Goal: Task Accomplishment & Management: Manage account settings

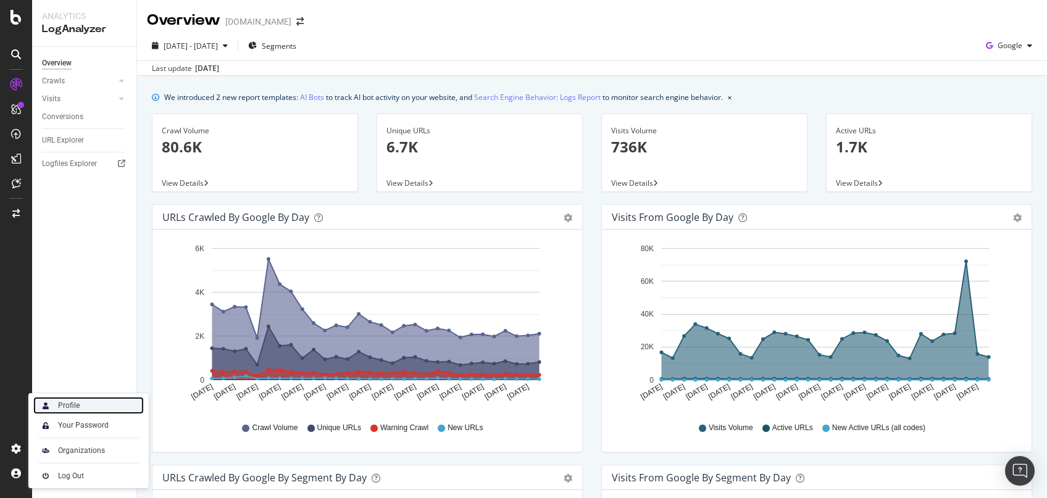
click at [71, 408] on div "Profile" at bounding box center [69, 406] width 22 height 10
click at [85, 459] on div "Organizations" at bounding box center [88, 450] width 111 height 17
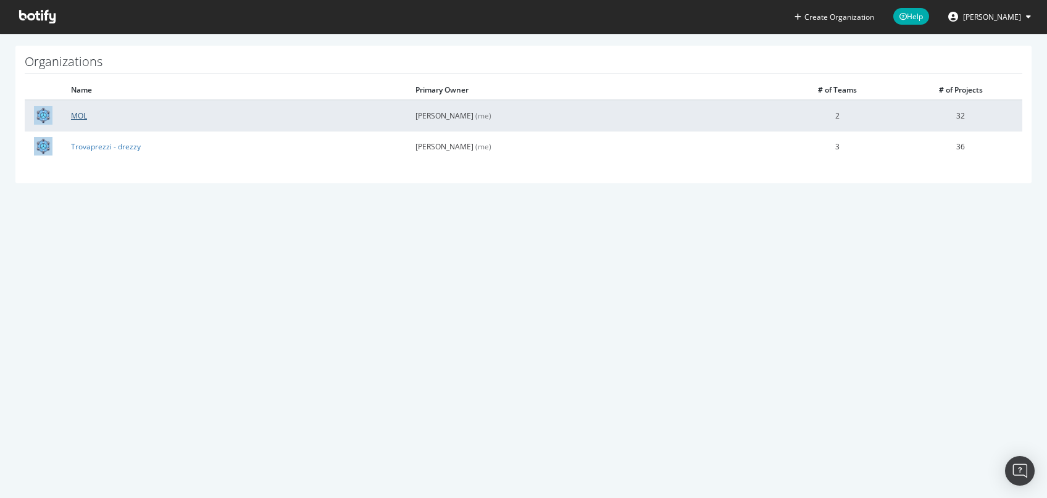
click at [75, 119] on link "MOL" at bounding box center [79, 116] width 16 height 10
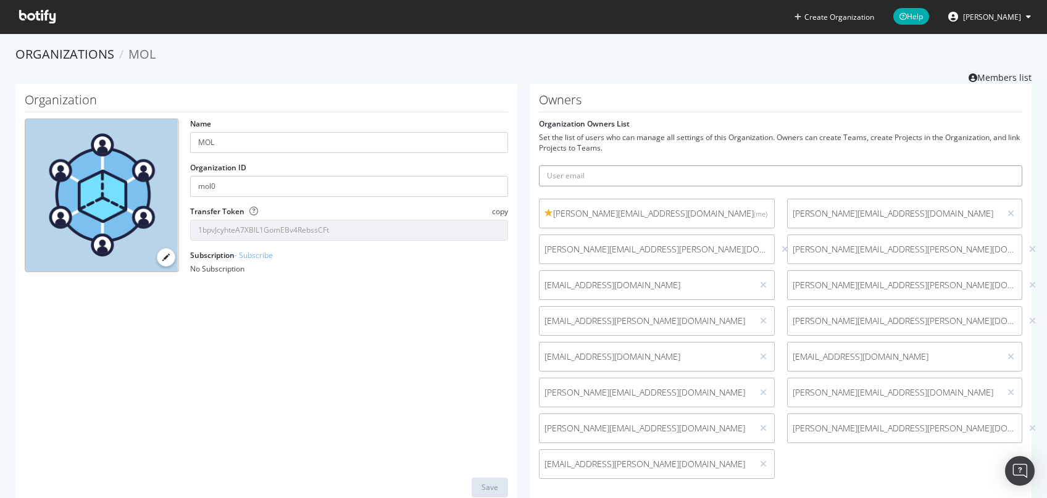
click at [685, 168] on input "text" at bounding box center [780, 175] width 483 height 21
type input "[EMAIL_ADDRESS][PERSON_NAME][DOMAIN_NAME]"
click at [1015, 172] on button "submit" at bounding box center [1011, 175] width 21 height 21
click at [984, 17] on span "[PERSON_NAME]" at bounding box center [992, 17] width 58 height 10
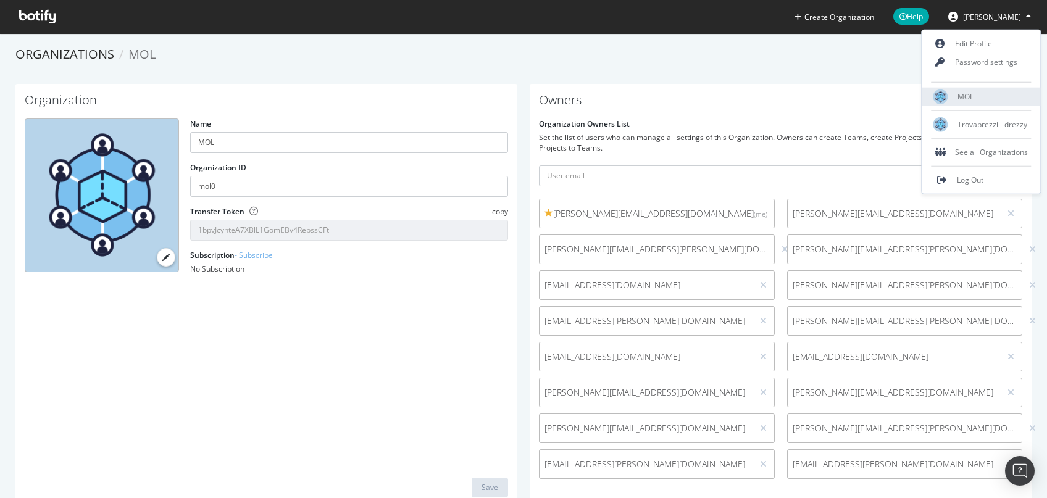
click at [965, 98] on span "MOL" at bounding box center [966, 96] width 16 height 10
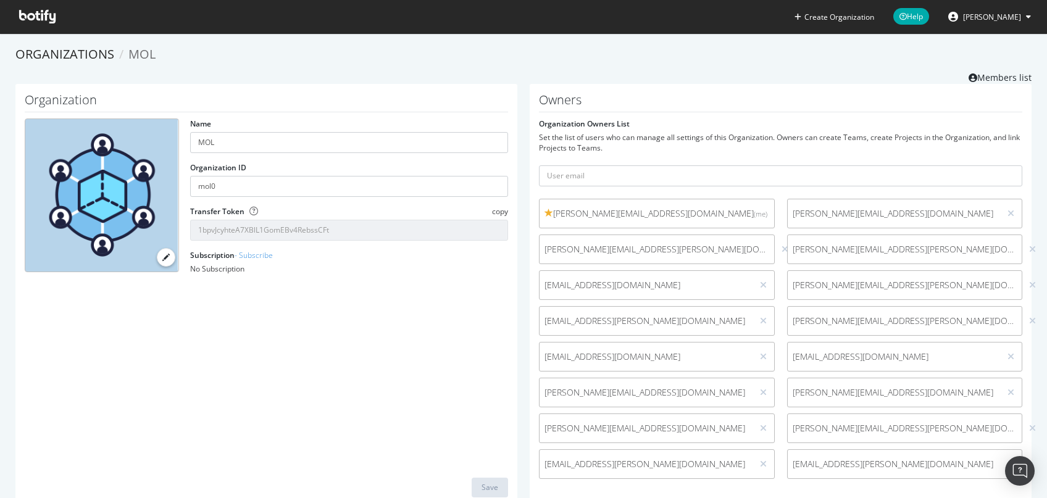
click at [29, 19] on icon at bounding box center [37, 17] width 36 height 14
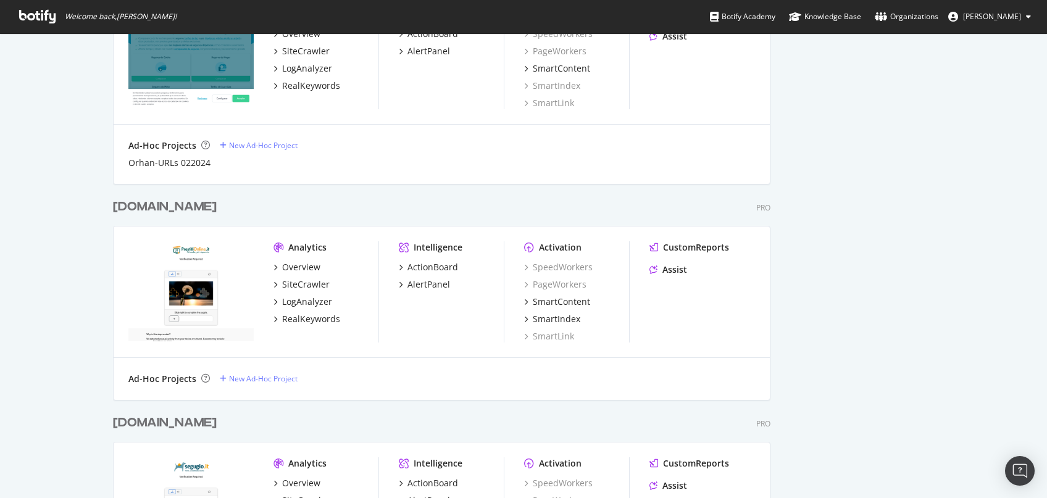
scroll to position [683, 0]
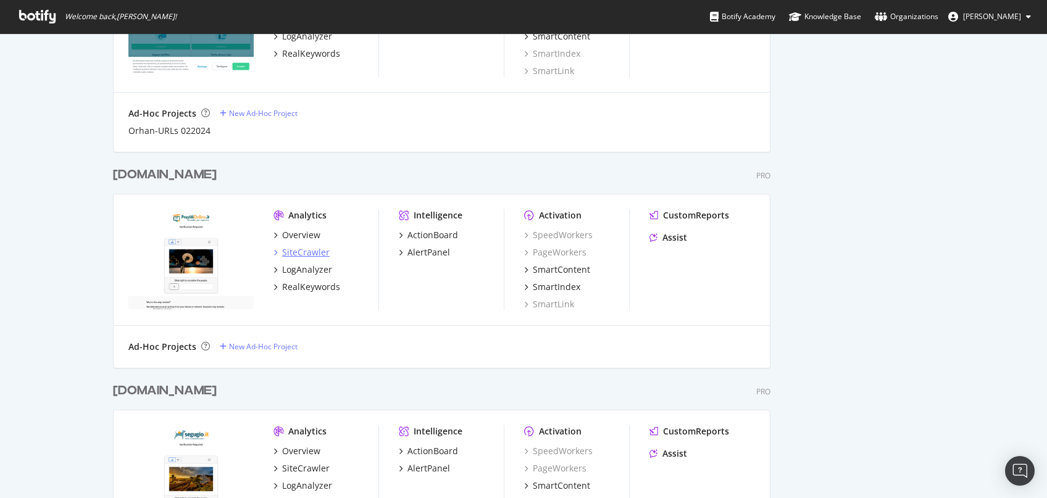
click at [301, 253] on div "SiteCrawler" at bounding box center [306, 252] width 48 height 12
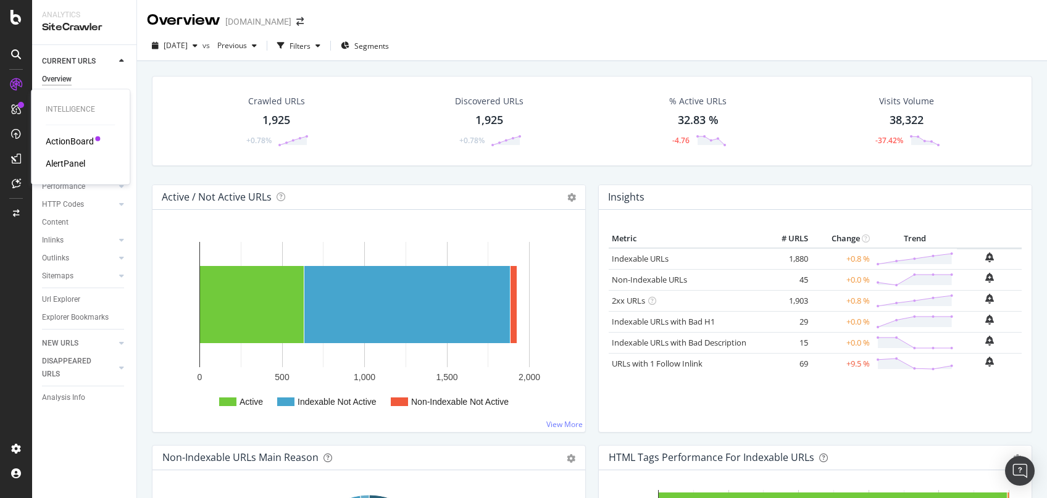
click at [75, 161] on div "AlertPanel" at bounding box center [66, 163] width 40 height 12
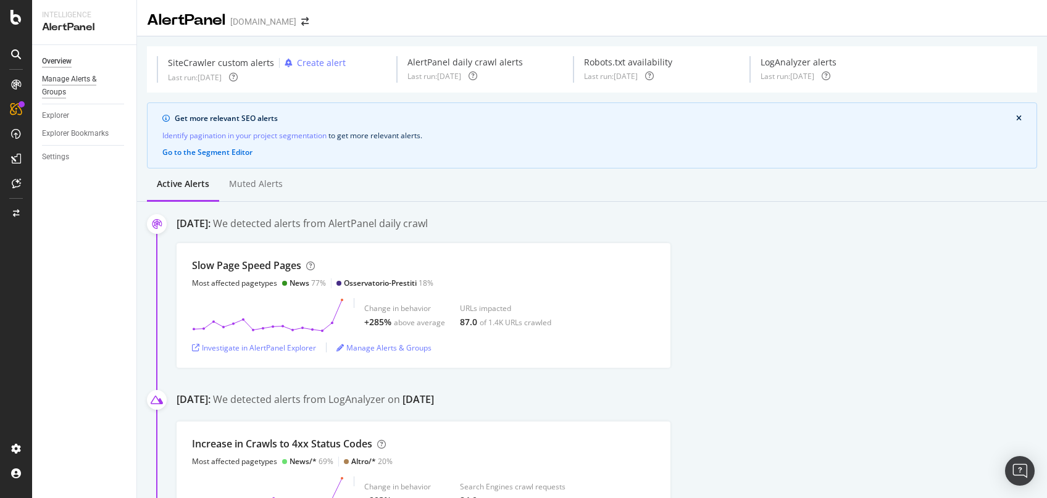
click at [56, 83] on div "Manage Alerts & Groups" at bounding box center [79, 86] width 74 height 26
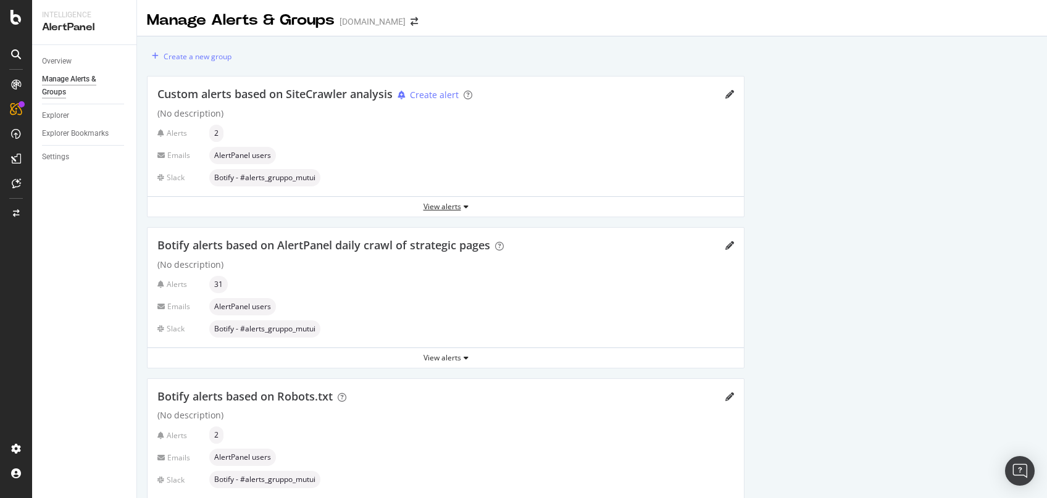
click at [453, 206] on div "View alerts" at bounding box center [446, 206] width 596 height 10
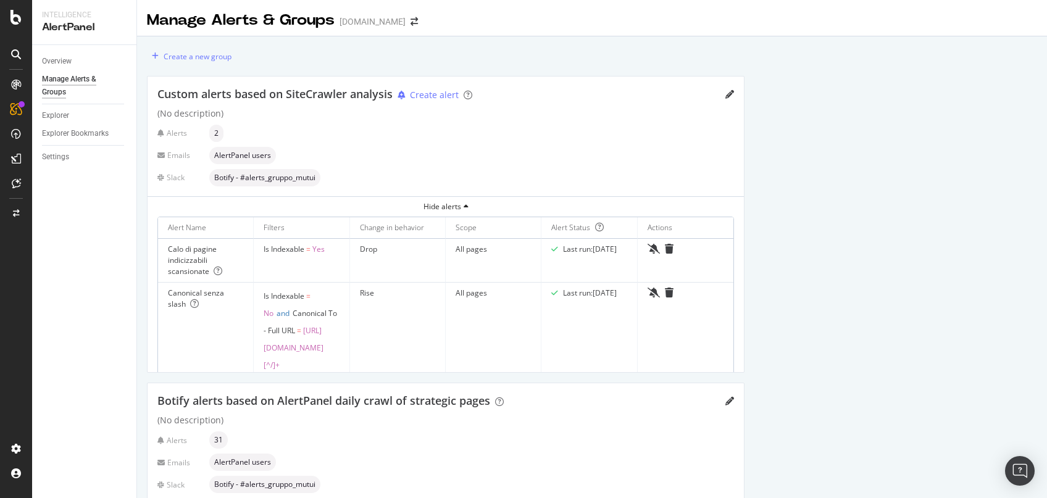
click at [725, 97] on div "Custom alerts based on SiteCrawler analysis Create alert" at bounding box center [445, 94] width 577 height 16
click at [727, 96] on icon "pencil" at bounding box center [729, 94] width 9 height 9
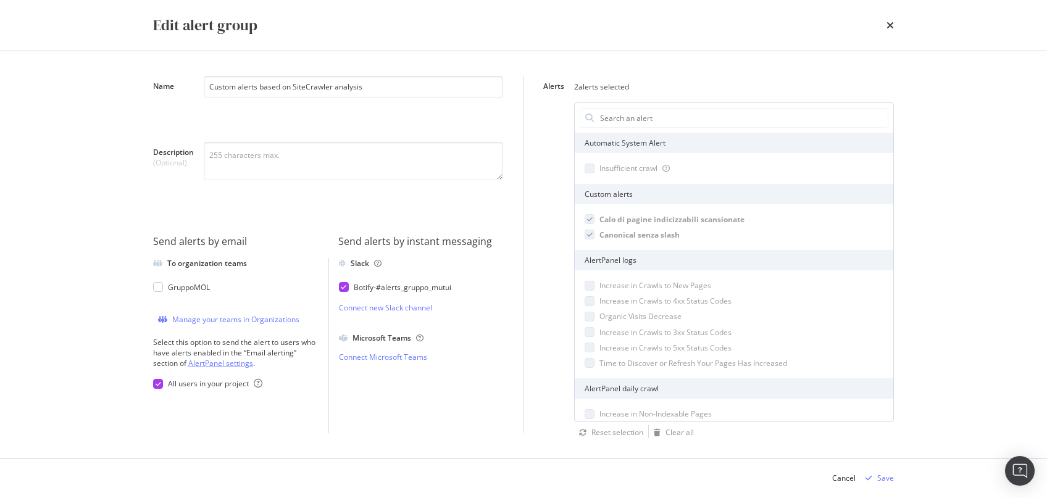
click at [211, 363] on link "AlertPanel settings" at bounding box center [220, 363] width 65 height 10
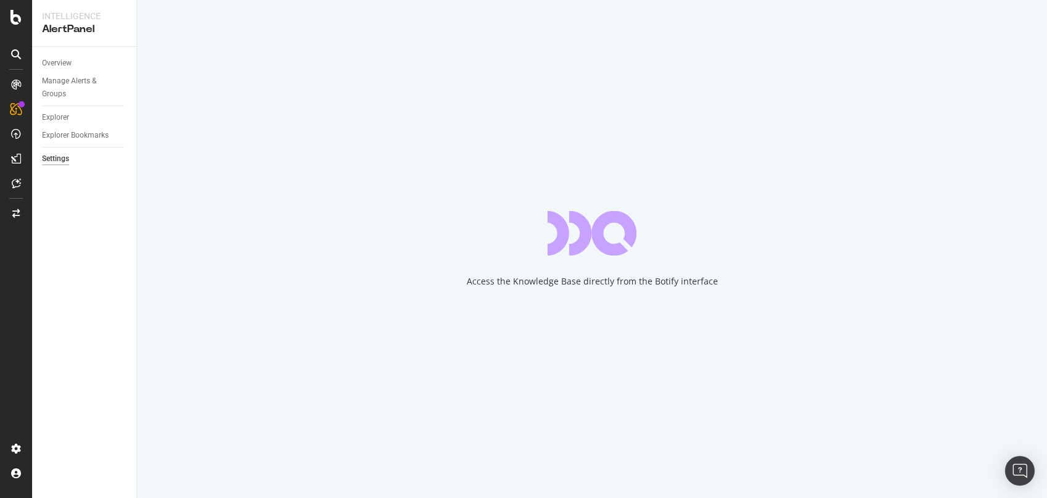
select select "01"
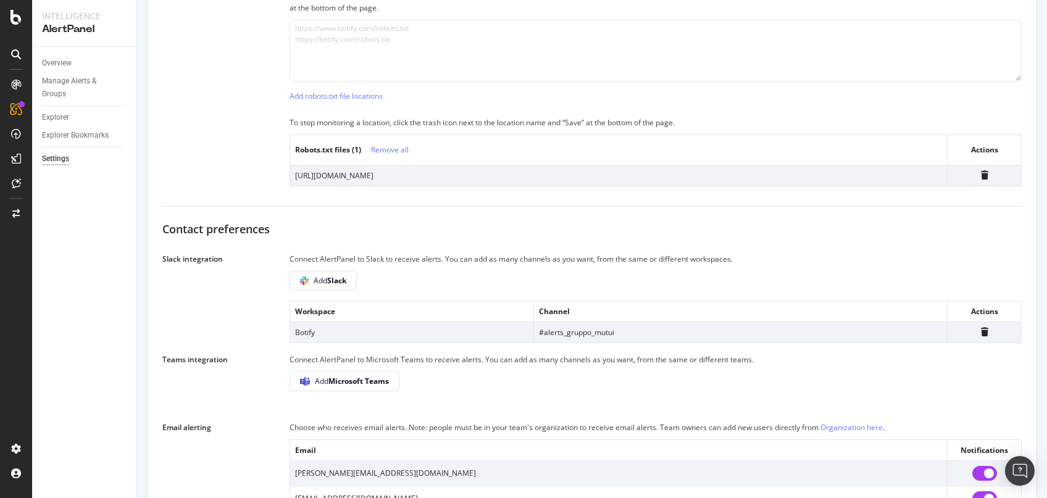
scroll to position [746, 0]
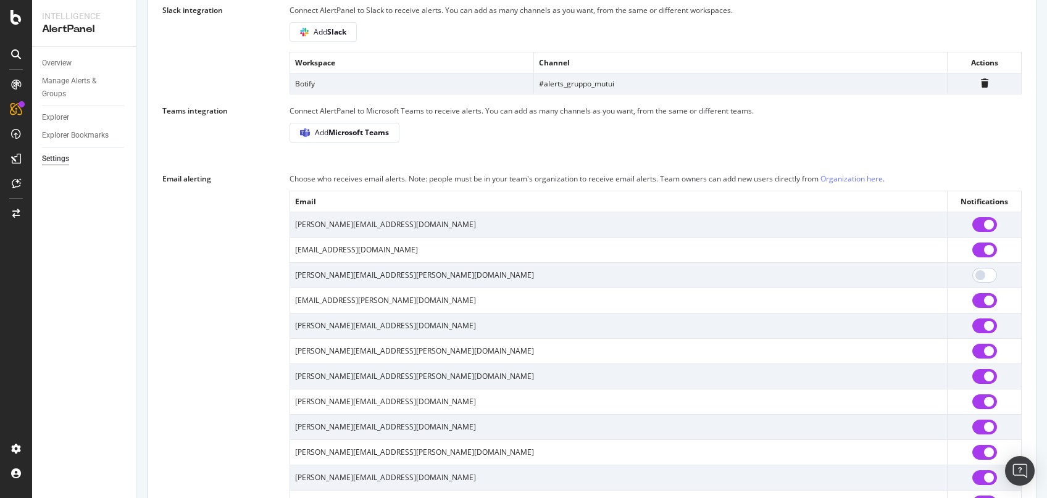
click at [979, 232] on input "checkbox" at bounding box center [984, 224] width 25 height 15
checkbox input "false"
click at [979, 257] on input "checkbox" at bounding box center [984, 250] width 25 height 15
checkbox input "false"
click at [976, 333] on input "checkbox" at bounding box center [984, 326] width 25 height 15
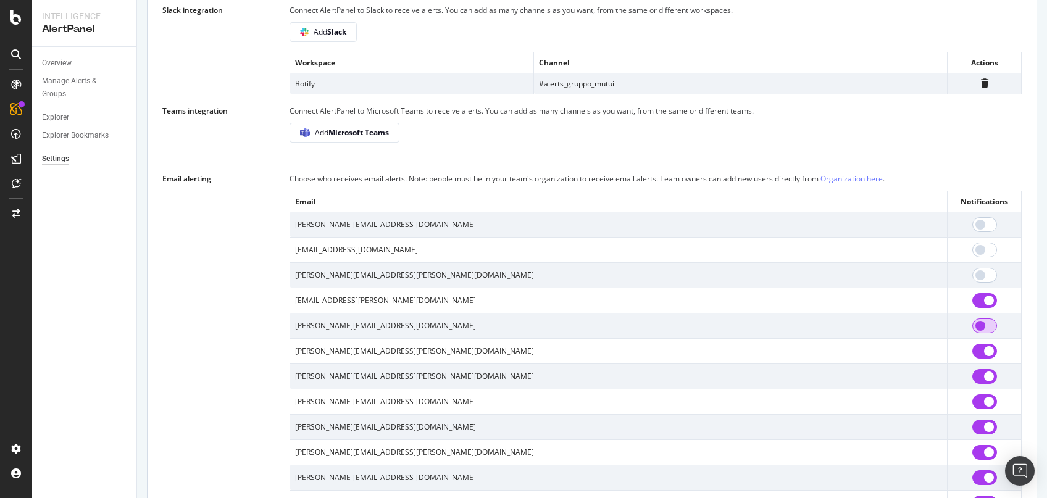
checkbox input "false"
click at [981, 435] on input "checkbox" at bounding box center [984, 427] width 25 height 15
checkbox input "false"
click at [975, 460] on input "checkbox" at bounding box center [984, 452] width 25 height 15
checkbox input "false"
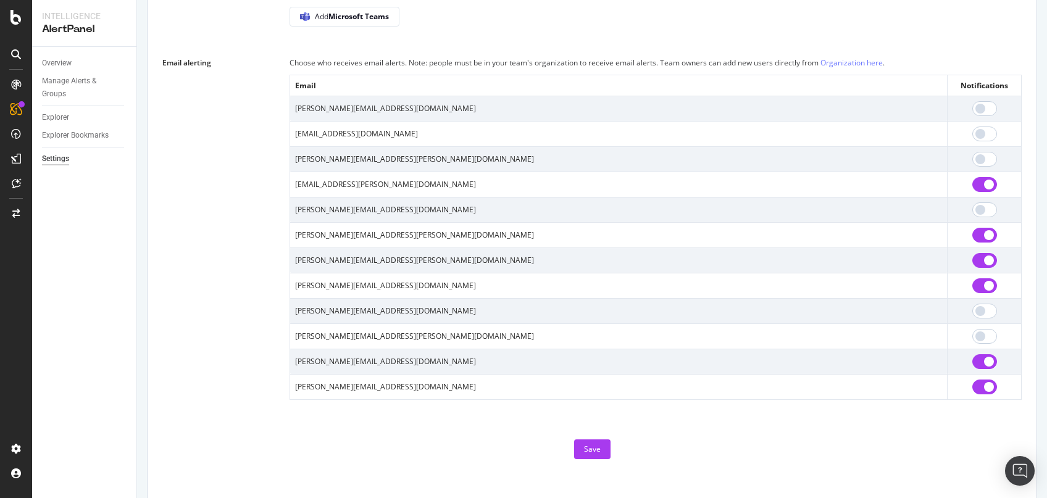
scroll to position [870, 0]
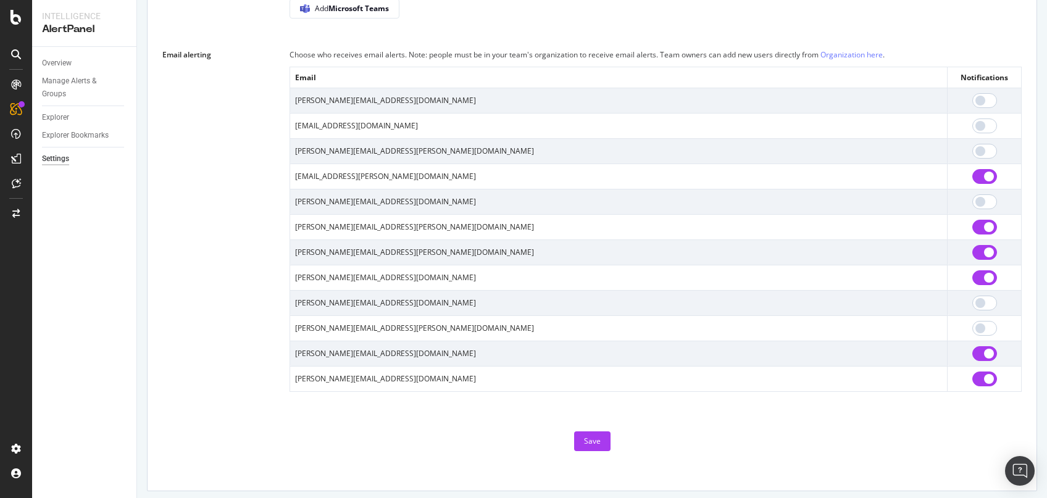
click at [975, 361] on input "checkbox" at bounding box center [984, 353] width 25 height 15
checkbox input "false"
click at [980, 386] on input "checkbox" at bounding box center [984, 379] width 25 height 15
checkbox input "false"
click at [589, 446] on div "Save" at bounding box center [592, 441] width 17 height 10
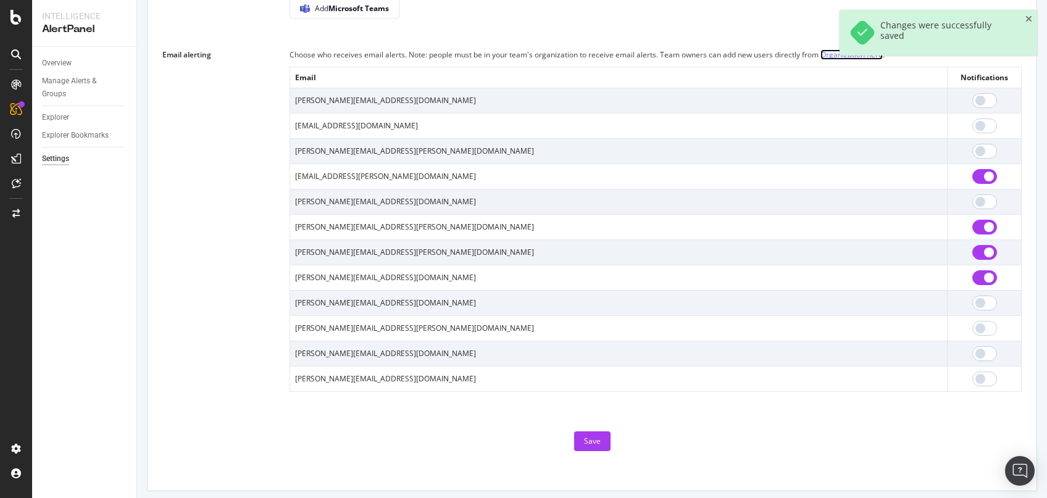
click at [856, 60] on link "Organization here" at bounding box center [852, 54] width 62 height 10
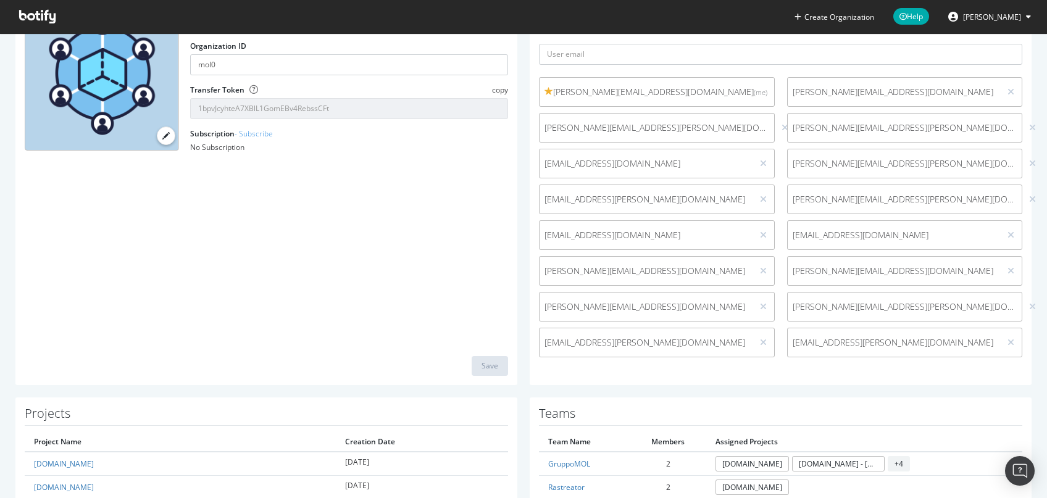
scroll to position [124, 0]
